Goal: Find specific page/section: Find specific page/section

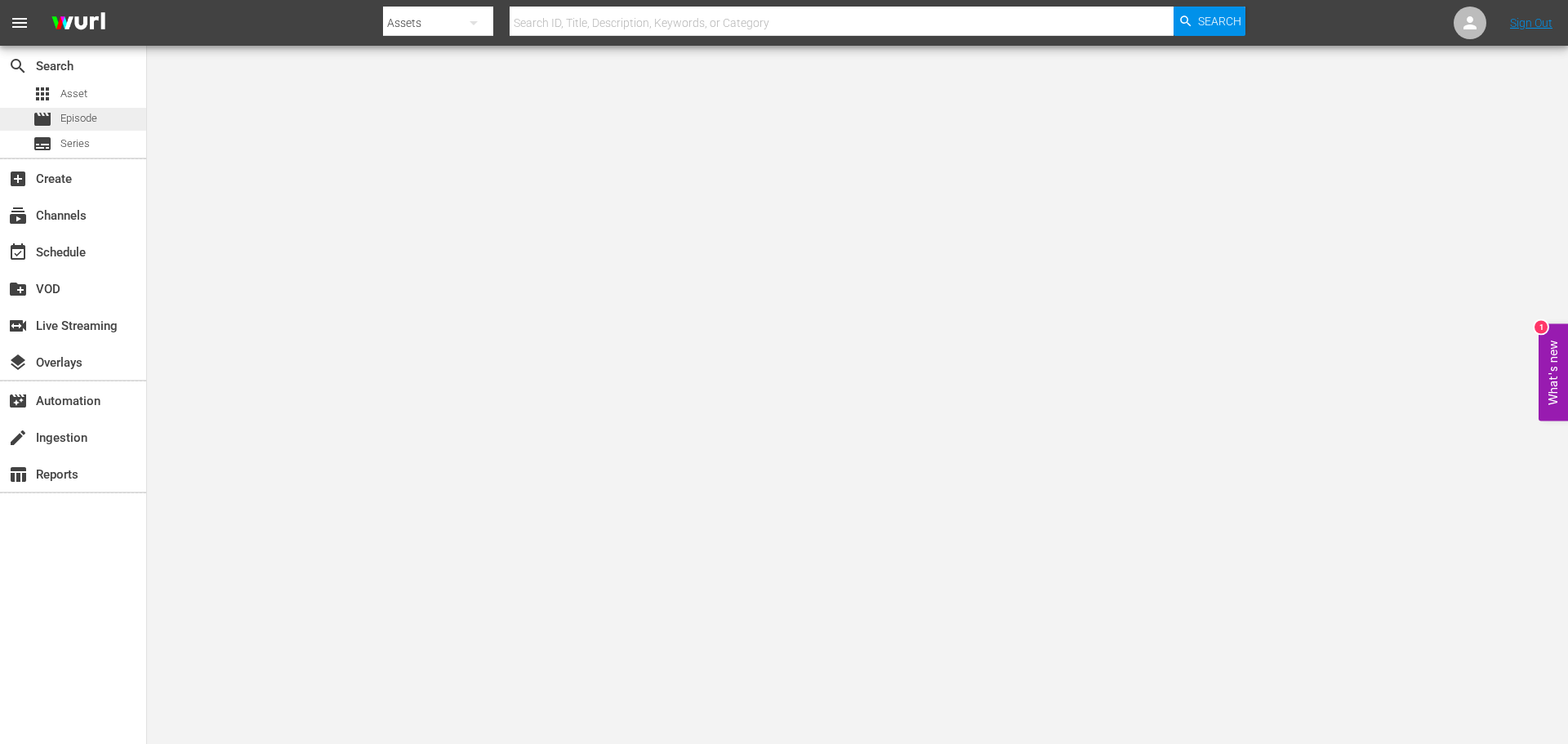
click at [86, 118] on span "Episode" at bounding box center [79, 118] width 37 height 16
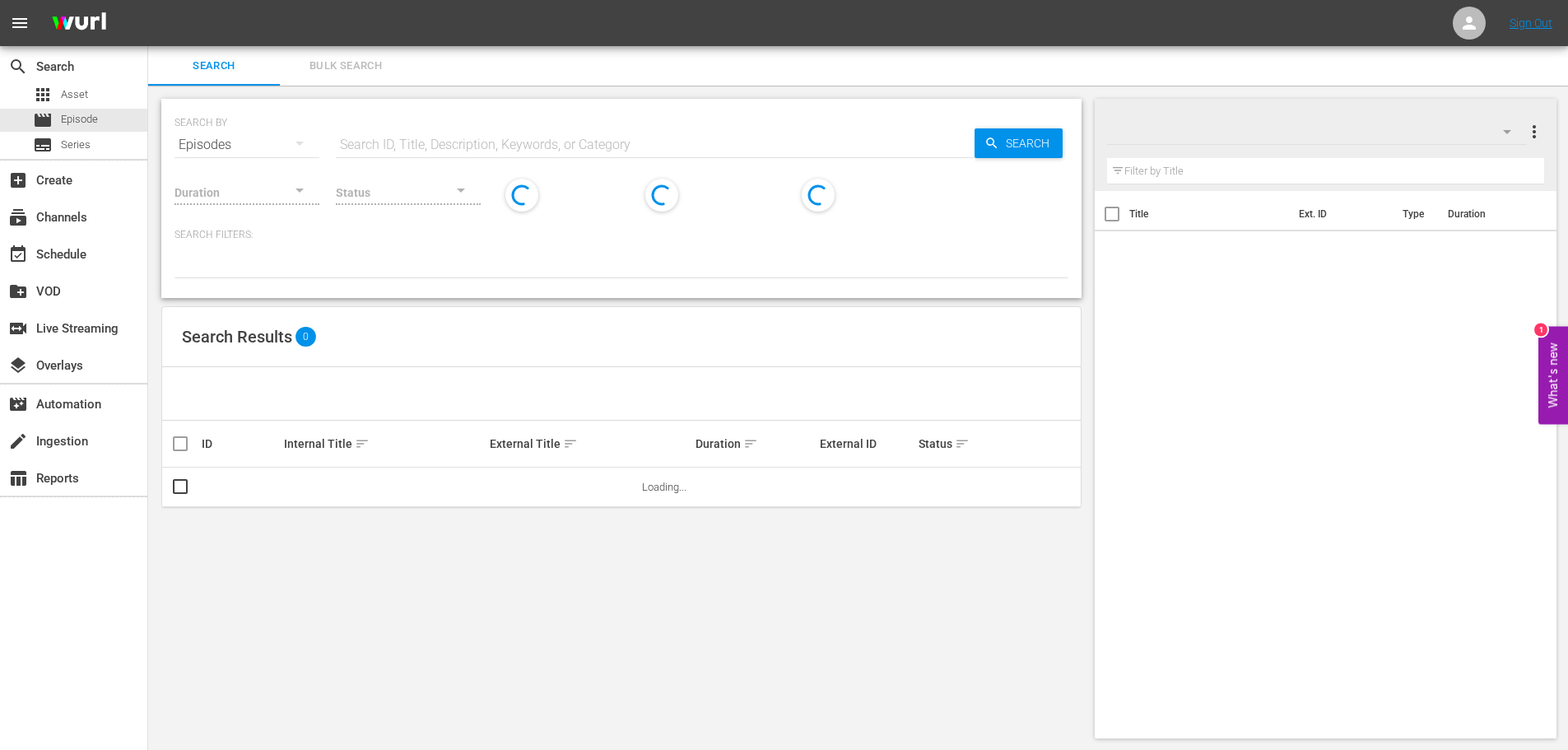
click at [521, 139] on input "text" at bounding box center [655, 145] width 639 height 40
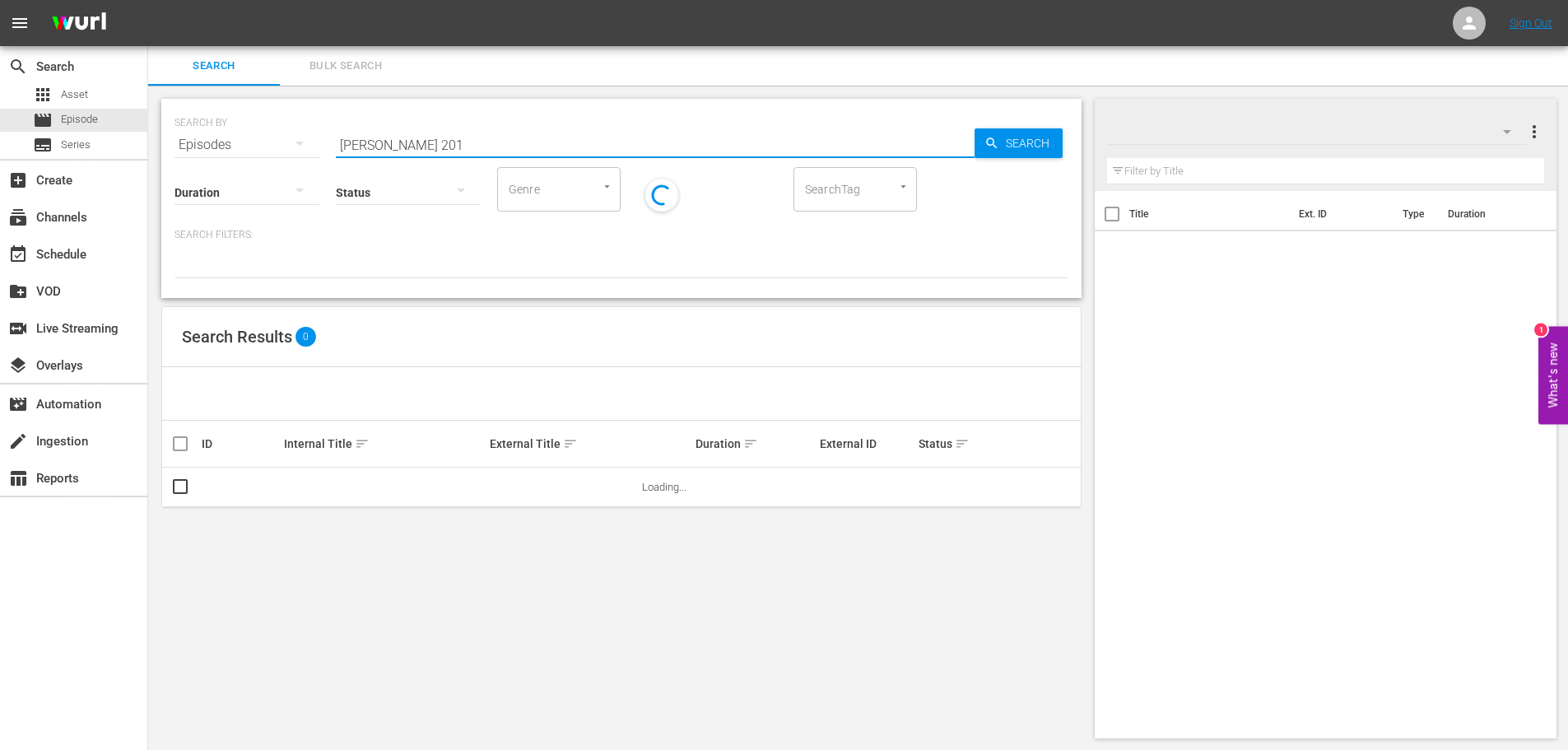
type input "[PERSON_NAME] 201"
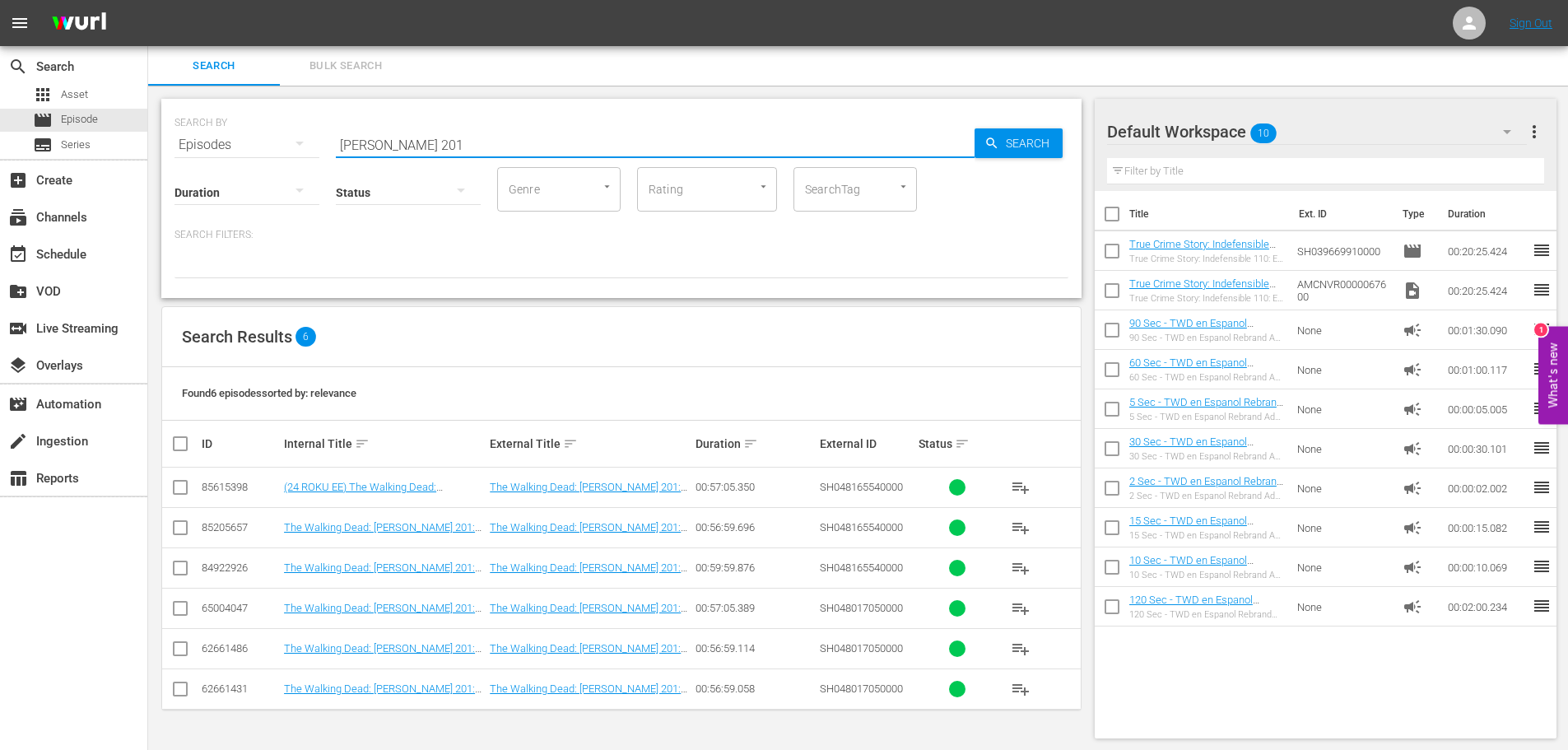
click at [441, 148] on input "[PERSON_NAME] 201" at bounding box center [655, 145] width 639 height 40
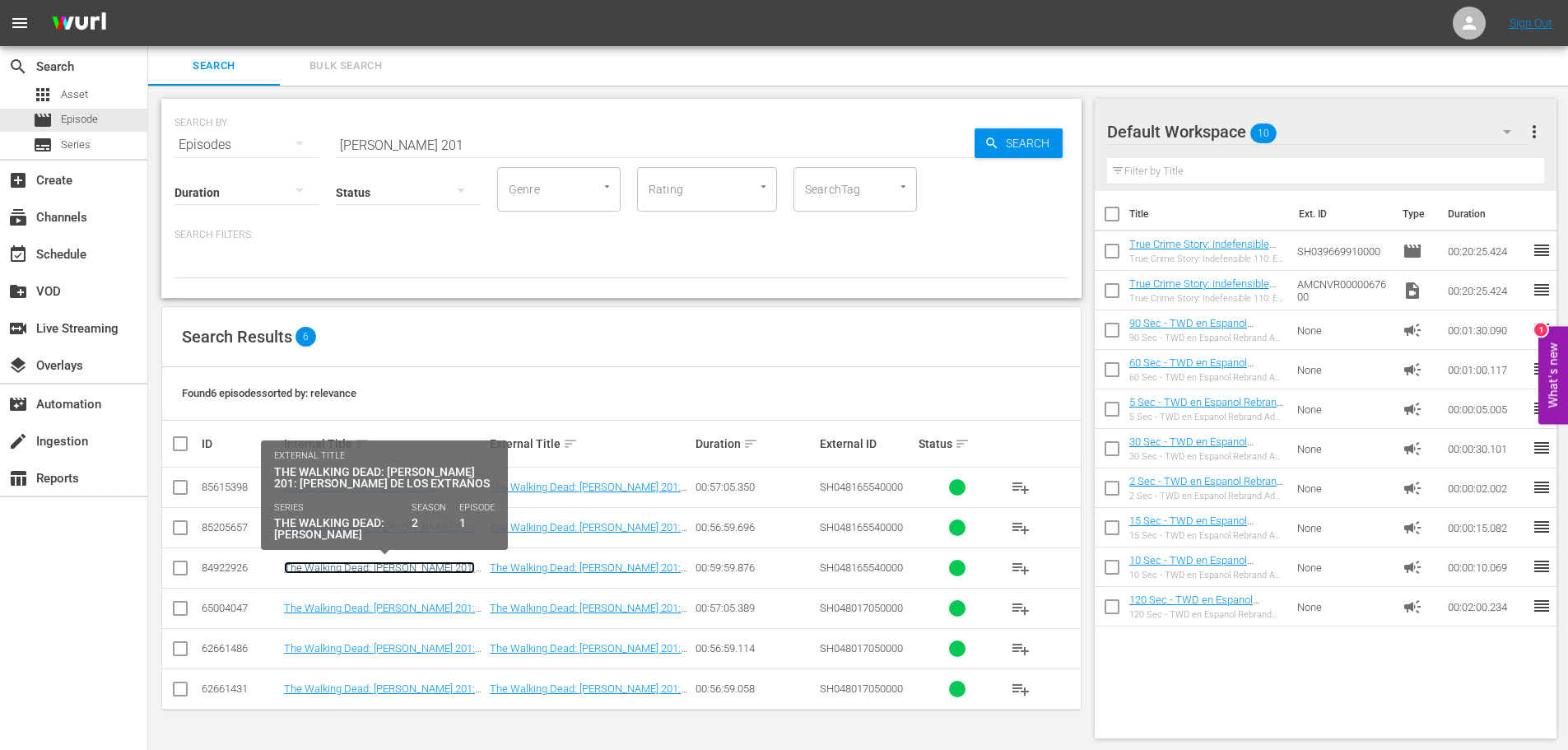
click at [429, 569] on link "The Walking Dead: [PERSON_NAME] 201: [PERSON_NAME] de los extraños" at bounding box center [379, 573] width 191 height 24
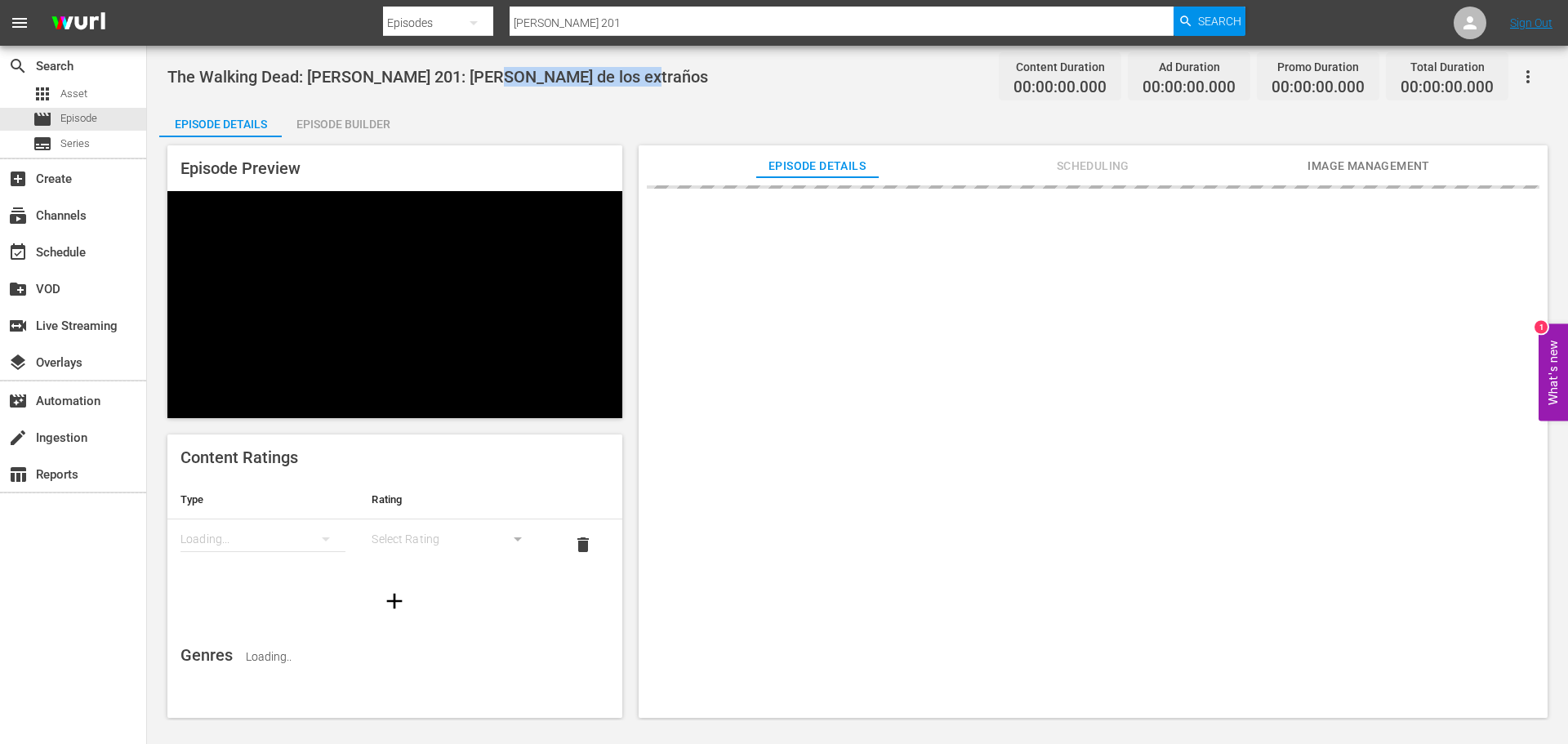
drag, startPoint x: 636, startPoint y: 77, endPoint x: 483, endPoint y: 73, distance: 153.1
click at [483, 73] on div "The Walking Dead: [PERSON_NAME] 201: [PERSON_NAME] de los extraños Content Dura…" at bounding box center [857, 76] width 1379 height 37
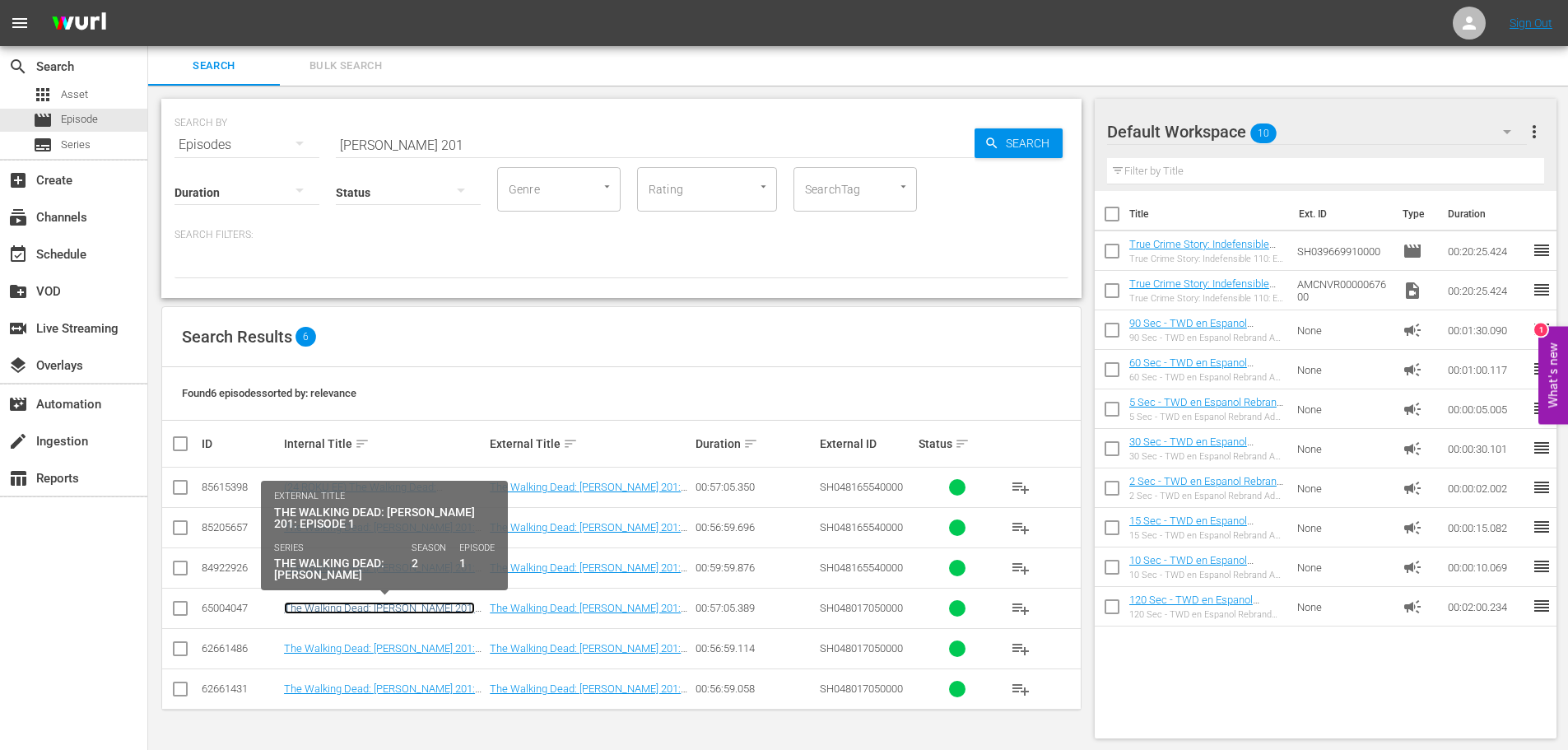
click at [423, 607] on link "The Walking Dead: [PERSON_NAME] 201: Episode 1" at bounding box center [379, 613] width 191 height 24
